Goal: Task Accomplishment & Management: Complete application form

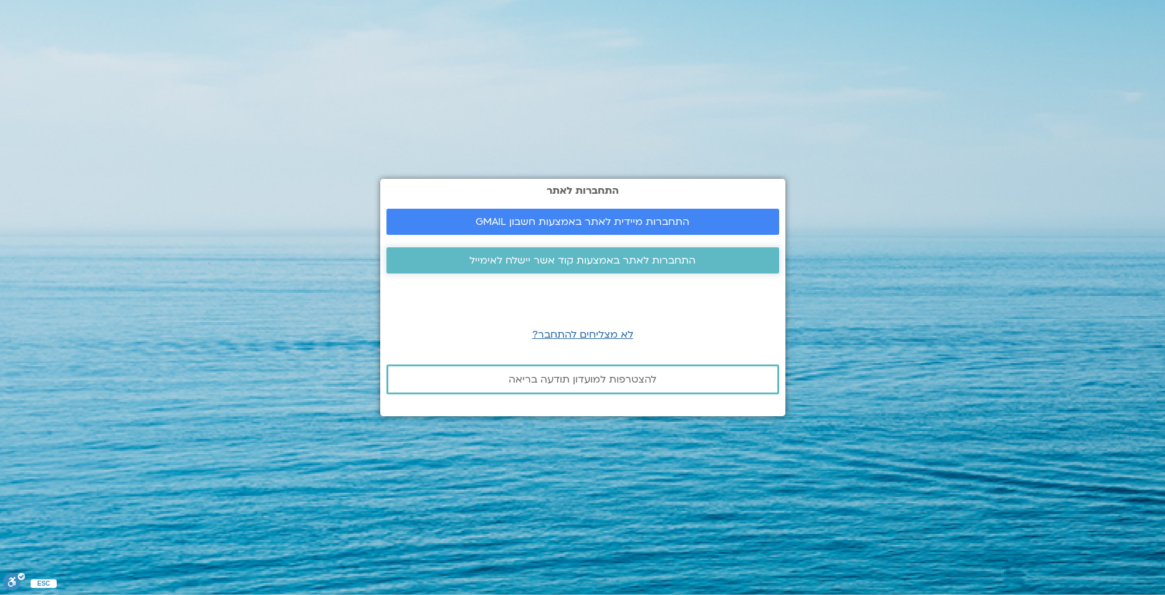
click at [572, 264] on span "התחברות לאתר באמצעות קוד אשר יישלח לאימייל" at bounding box center [582, 260] width 226 height 11
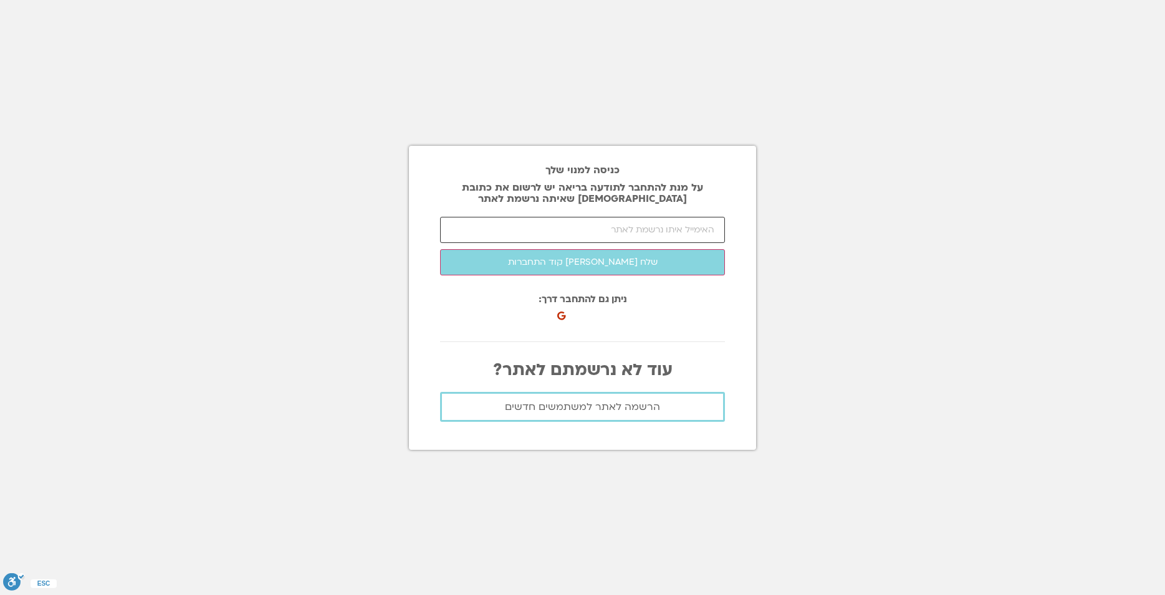
click at [567, 229] on input "email" at bounding box center [582, 230] width 285 height 26
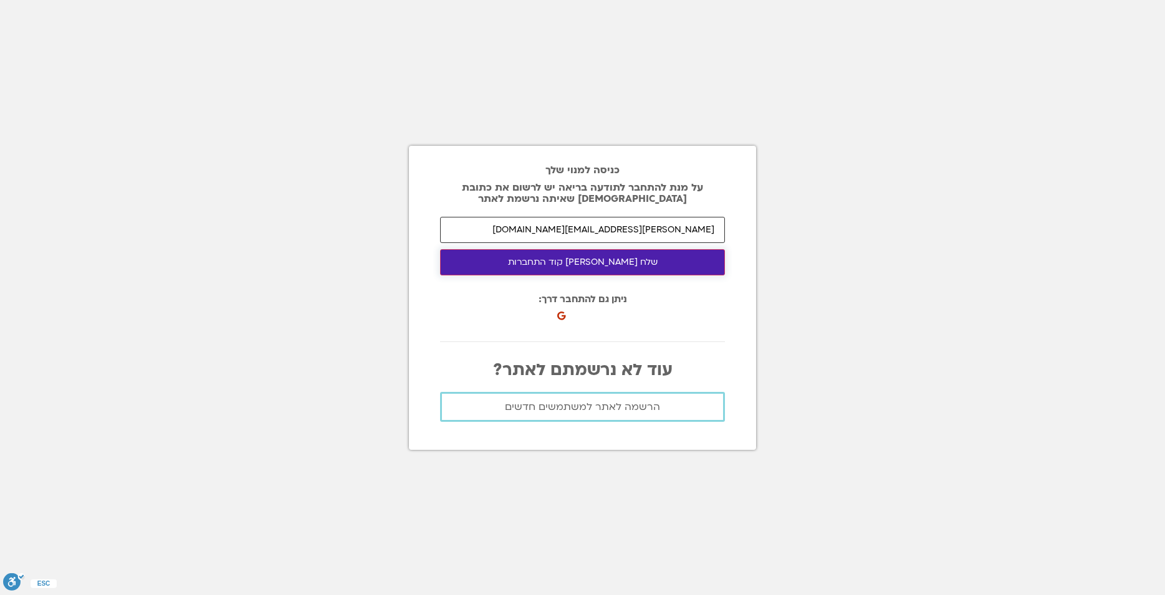
type input "[PERSON_NAME][EMAIL_ADDRESS][DOMAIN_NAME]"
click at [582, 265] on button "שלח [PERSON_NAME] קוד התחברות" at bounding box center [582, 262] width 285 height 26
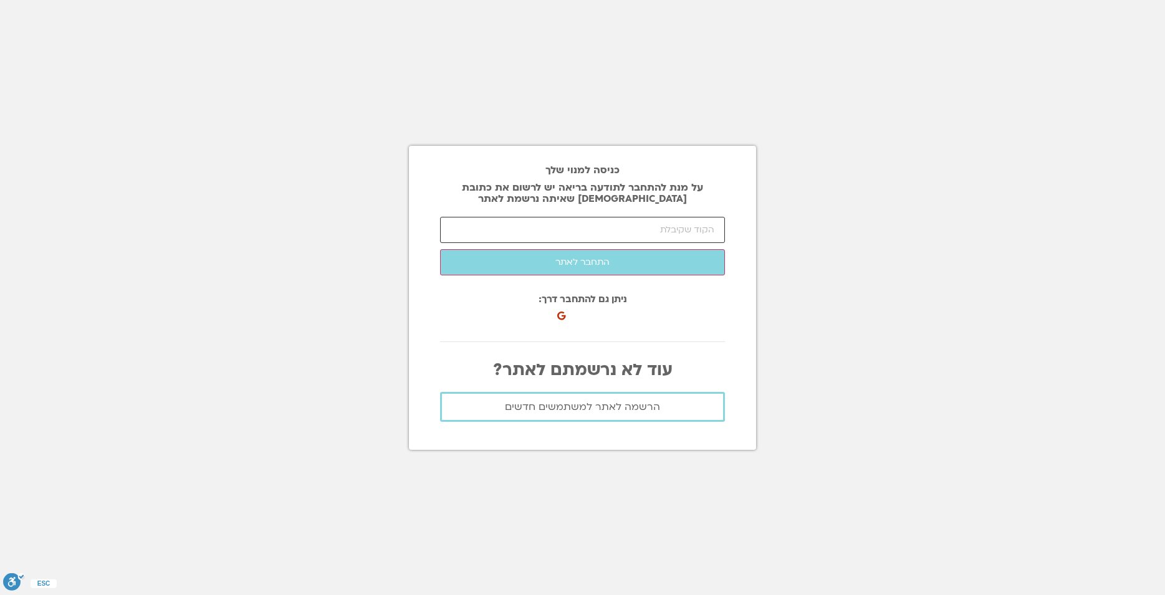
click at [564, 226] on input "number" at bounding box center [582, 230] width 285 height 26
